Goal: Information Seeking & Learning: Learn about a topic

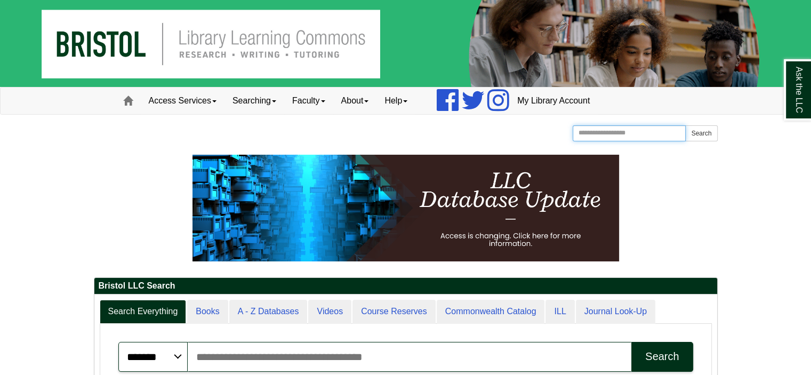
click at [606, 134] on input "Search the Website" at bounding box center [630, 133] width 114 height 16
type input "**********"
click at [685, 125] on button "Search" at bounding box center [701, 133] width 32 height 16
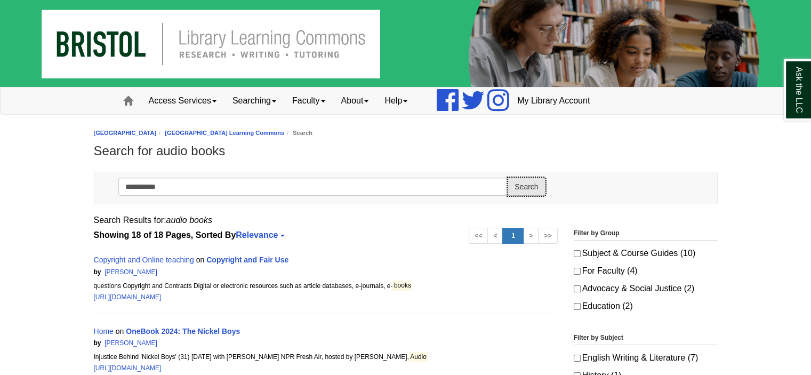
click at [527, 191] on button "Search" at bounding box center [526, 187] width 37 height 18
click at [254, 101] on link "Searching" at bounding box center [255, 100] width 60 height 27
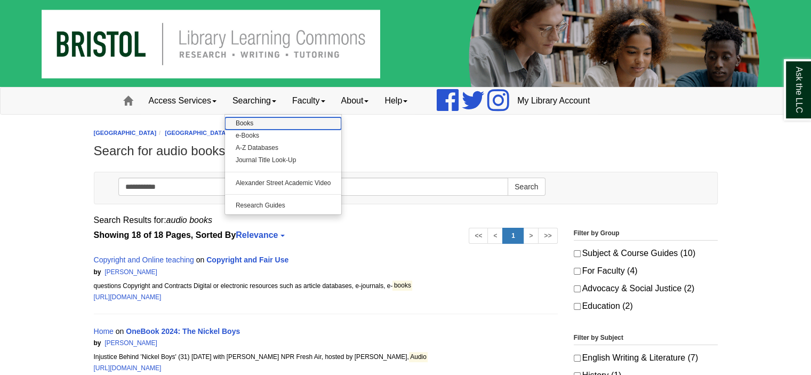
click at [258, 124] on link "Books" at bounding box center [283, 123] width 117 height 12
